Goal: Task Accomplishment & Management: Manage account settings

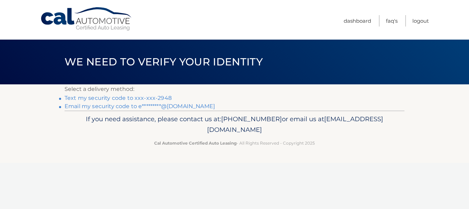
click at [122, 96] on link "Text my security code to xxx-xxx-2948" at bounding box center [118, 97] width 107 height 7
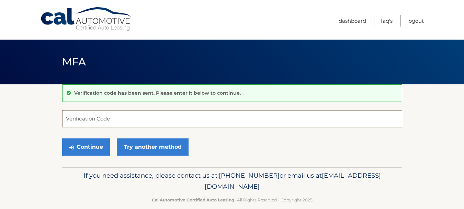
click at [89, 116] on input "Verification Code" at bounding box center [232, 118] width 340 height 17
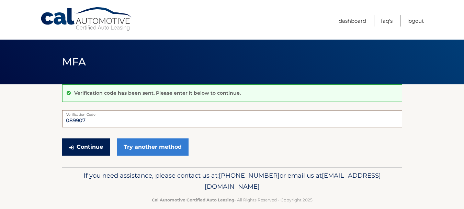
type input "089907"
click at [83, 145] on button "Continue" at bounding box center [86, 146] width 48 height 17
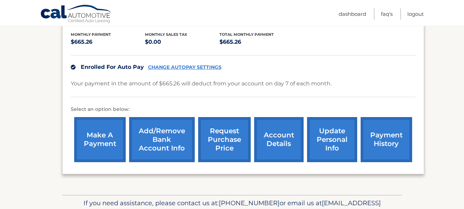
scroll to position [172, 0]
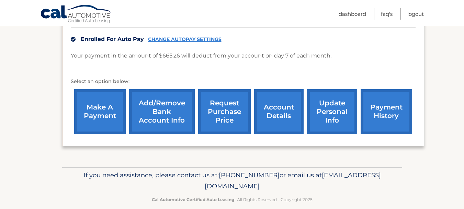
click at [155, 109] on link "Add/Remove bank account info" at bounding box center [162, 111] width 66 height 45
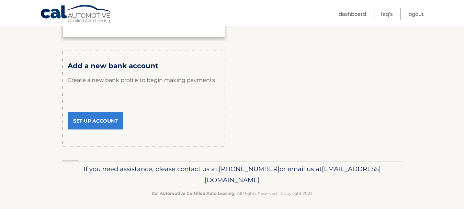
scroll to position [227, 0]
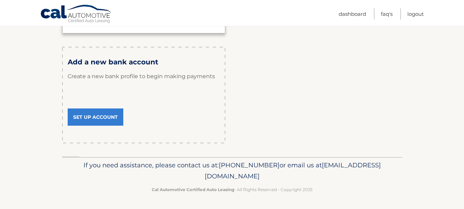
click at [97, 116] on link "Set Up Account" at bounding box center [96, 116] width 56 height 17
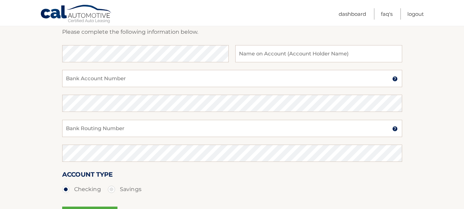
scroll to position [87, 0]
